Goal: Ask a question: Seek information or help from site administrators or community

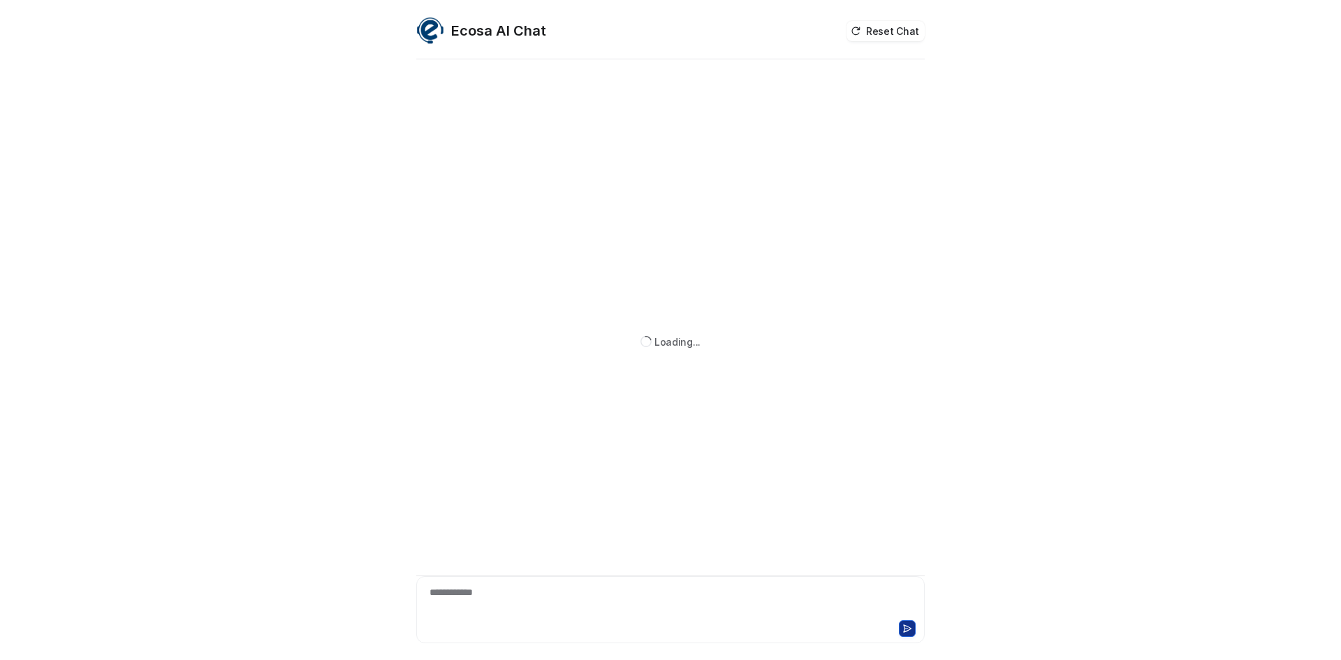
click at [507, 588] on div "**********" at bounding box center [671, 601] width 502 height 32
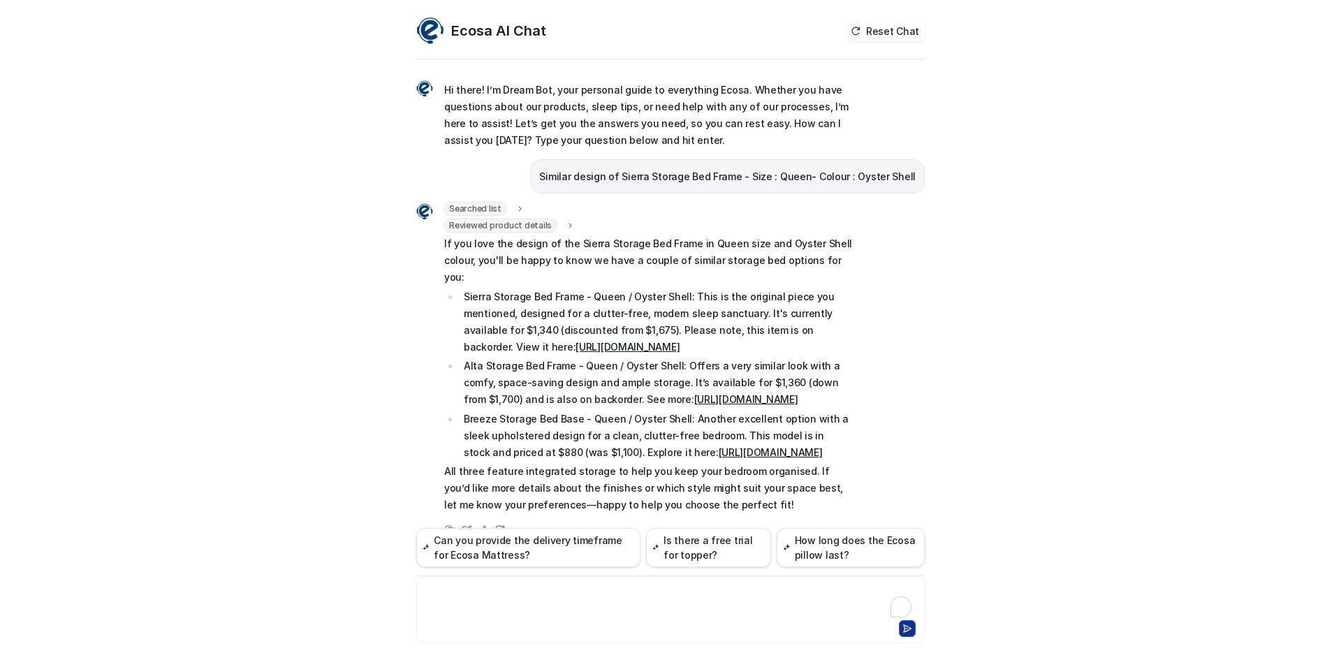
scroll to position [44, 0]
